Goal: Book appointment/travel/reservation

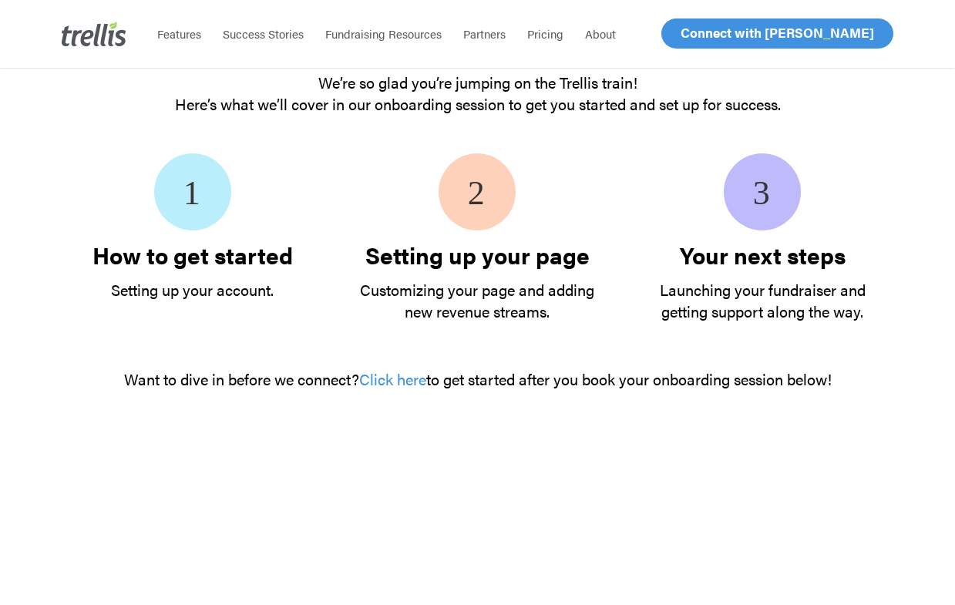
scroll to position [304, 0]
click at [705, 30] on span "Log In" at bounding box center [698, 33] width 37 height 18
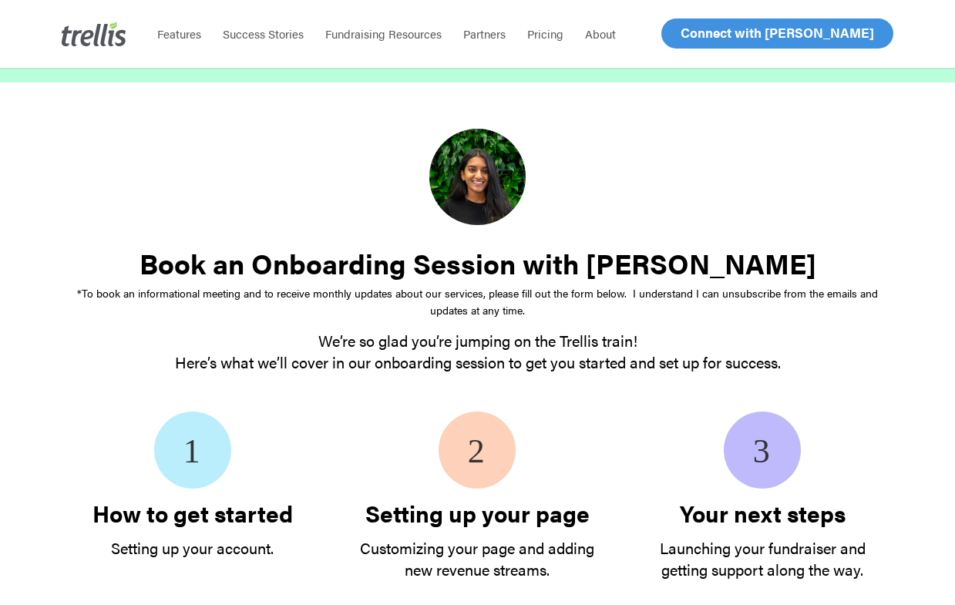
click at [715, 36] on span "Log In" at bounding box center [698, 33] width 37 height 18
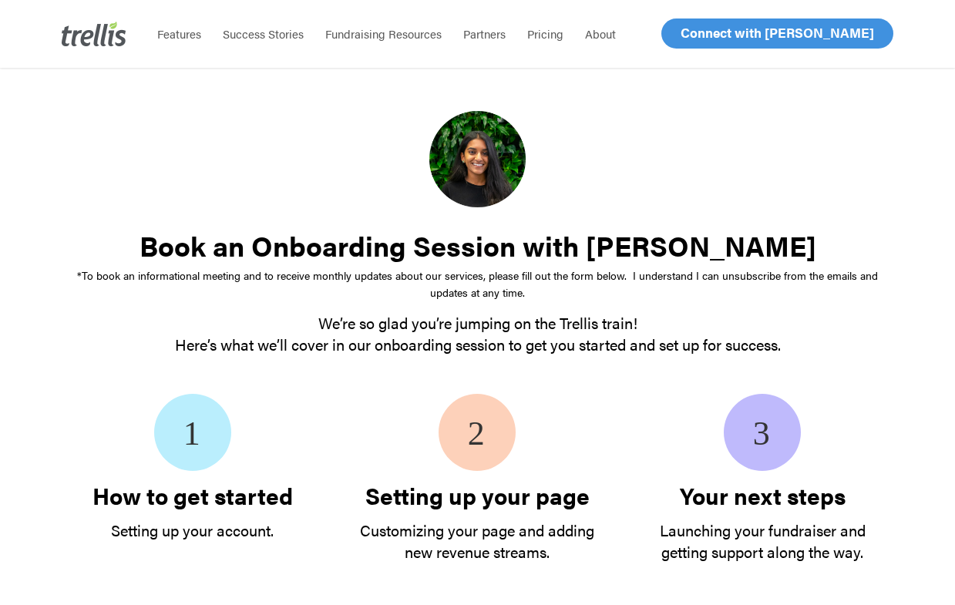
scroll to position [82, 0]
